Goal: Task Accomplishment & Management: Manage account settings

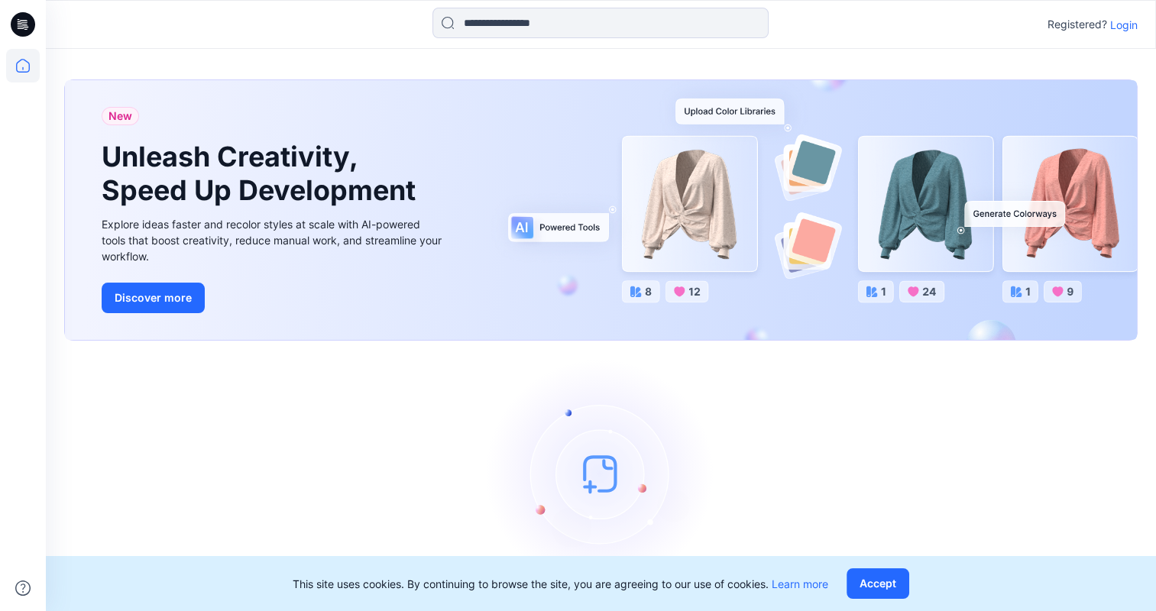
click at [1118, 19] on p "Login" at bounding box center [1124, 25] width 28 height 16
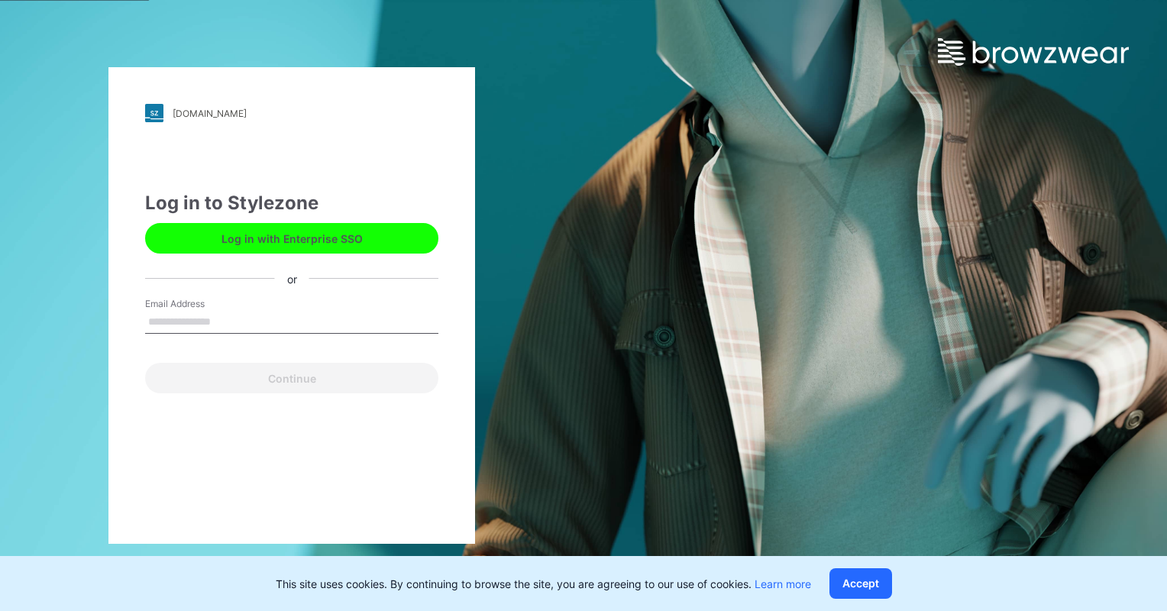
click at [163, 323] on input "Email Address" at bounding box center [291, 322] width 293 height 23
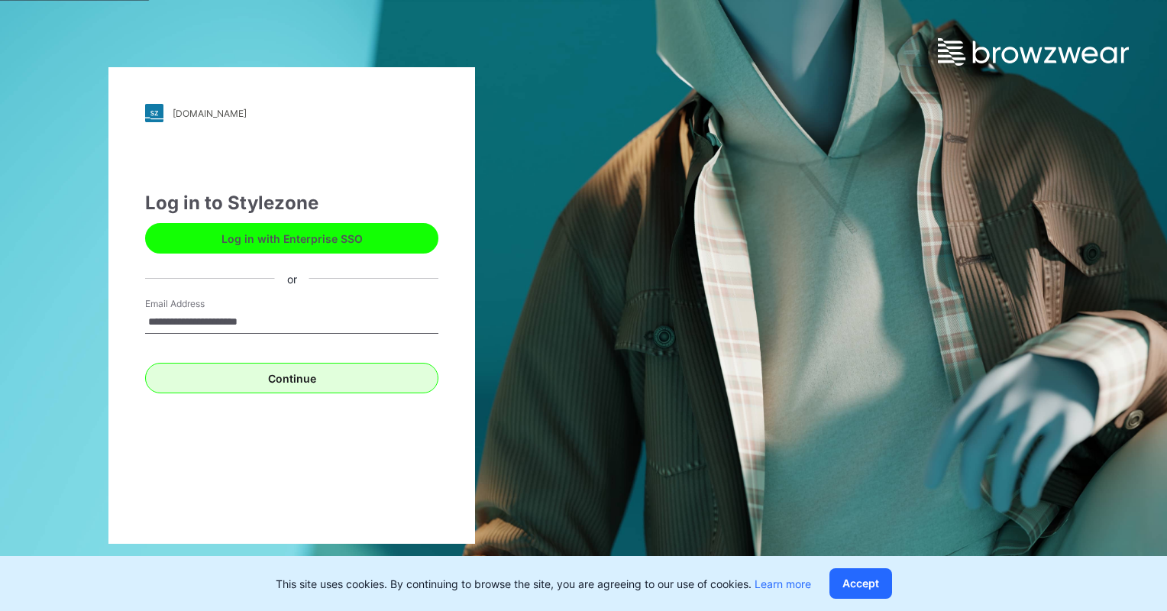
type input "**********"
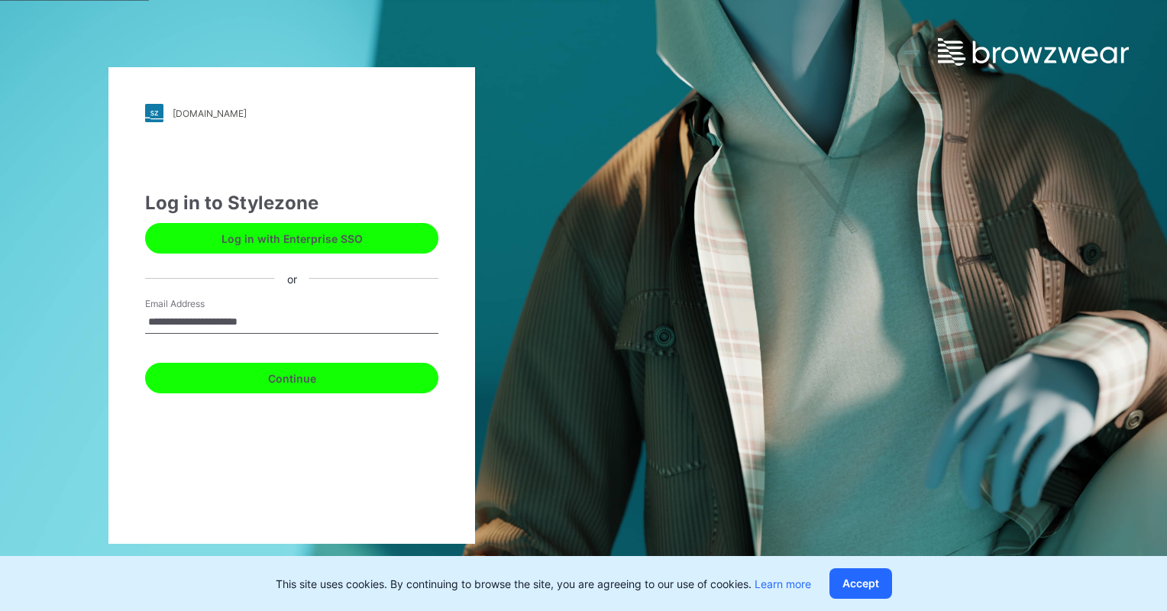
drag, startPoint x: 238, startPoint y: 375, endPoint x: 230, endPoint y: 377, distance: 8.5
click at [230, 375] on button "Continue" at bounding box center [291, 378] width 293 height 31
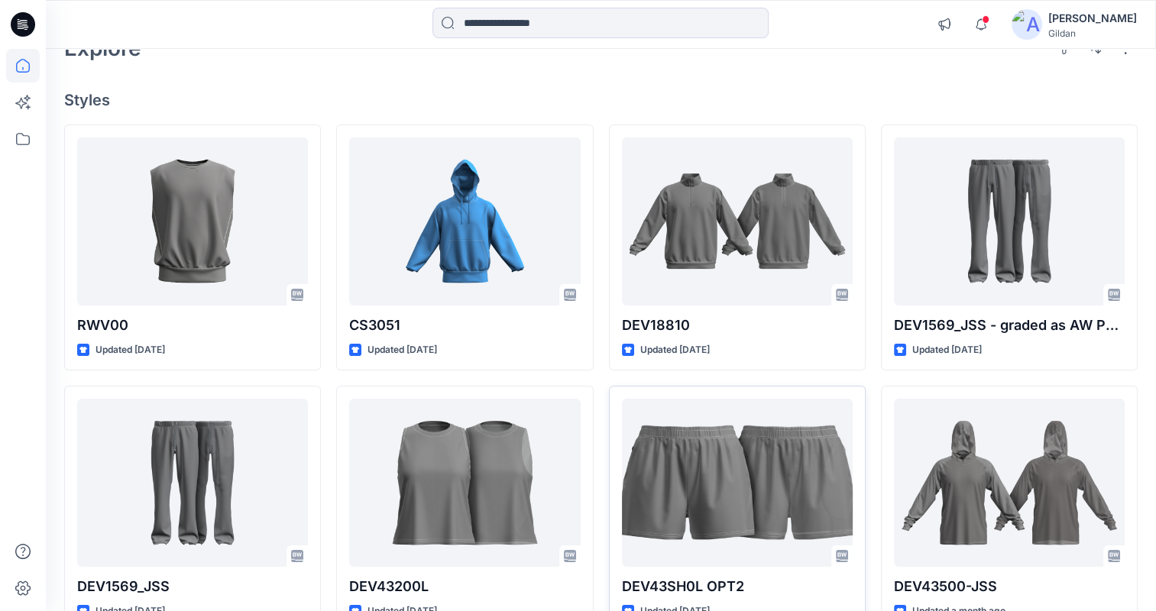
scroll to position [63, 0]
